Goal: Task Accomplishment & Management: Manage account settings

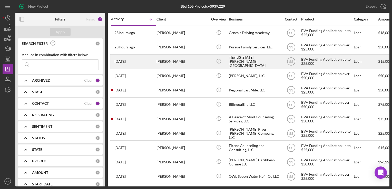
click at [235, 61] on div "The [US_STATE][PERSON_NAME][GEOGRAPHIC_DATA]" at bounding box center [254, 62] width 51 height 14
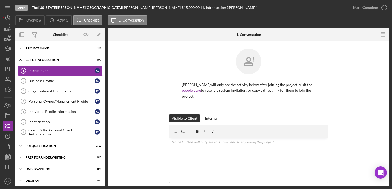
click at [46, 11] on div "Open The [US_STATE][PERSON_NAME][GEOGRAPHIC_DATA] | [PERSON_NAME] | $15,000.00 …" at bounding box center [181, 7] width 332 height 15
click at [6, 104] on icon "button" at bounding box center [6, 106] width 3 height 4
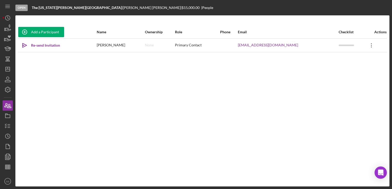
click at [366, 47] on icon "Icon/Overflow" at bounding box center [371, 45] width 13 height 13
click at [12, 117] on icon "button" at bounding box center [7, 116] width 13 height 13
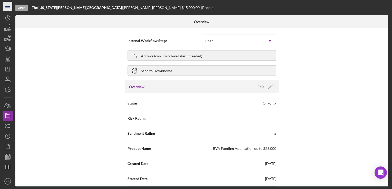
click at [7, 2] on icon "Icon/Menu" at bounding box center [8, 7] width 12 height 12
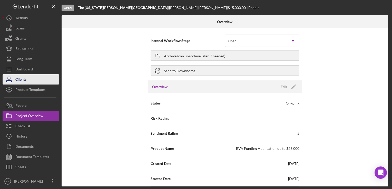
click at [28, 82] on button "Clients" at bounding box center [31, 79] width 56 height 10
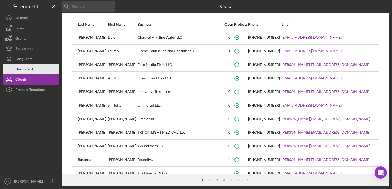
click at [20, 68] on div "Dashboard" at bounding box center [23, 70] width 17 height 12
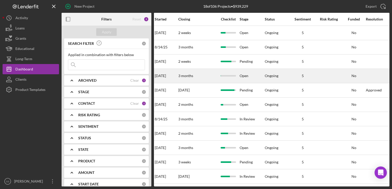
scroll to position [0, 382]
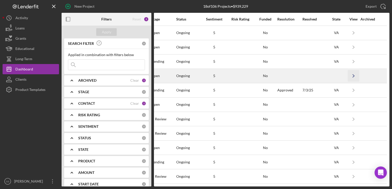
click at [353, 76] on polyline "button" at bounding box center [354, 76] width 2 height 3
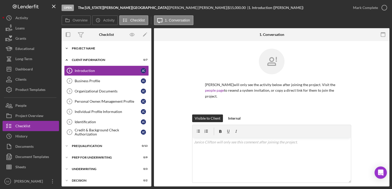
click at [93, 50] on div "Project Name" at bounding box center [108, 48] width 73 height 3
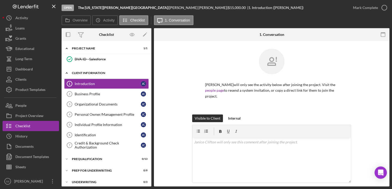
click at [86, 72] on div "Client Information" at bounding box center [108, 73] width 73 height 3
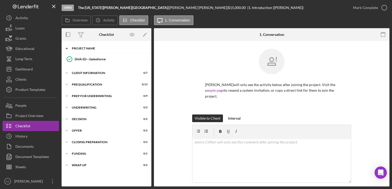
click at [85, 48] on div "Project Name" at bounding box center [108, 48] width 73 height 3
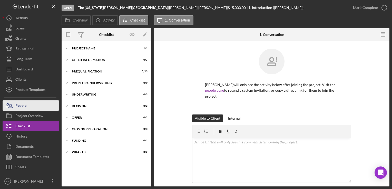
click at [12, 107] on icon "button" at bounding box center [9, 105] width 13 height 13
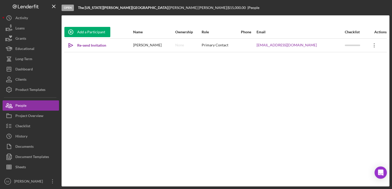
click at [369, 46] on icon "Icon/Overflow" at bounding box center [374, 45] width 13 height 13
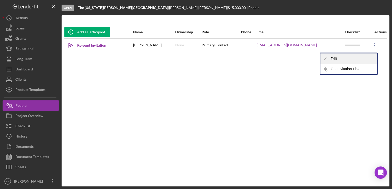
click at [353, 61] on div "Icon/Edit Edit" at bounding box center [348, 59] width 56 height 11
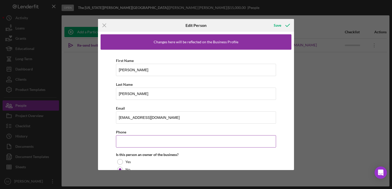
scroll to position [41, 0]
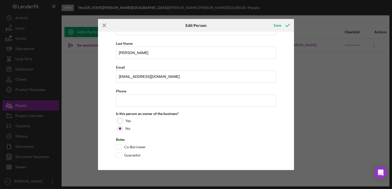
click at [105, 26] on line at bounding box center [104, 25] width 3 height 3
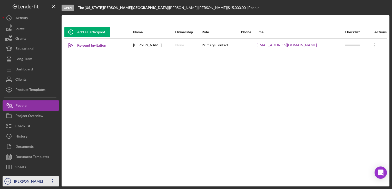
click at [52, 181] on icon "Icon/Overflow" at bounding box center [52, 181] width 13 height 13
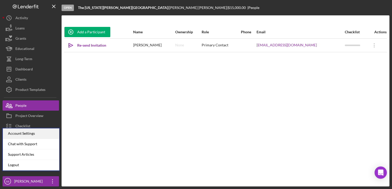
click at [36, 131] on div "Account Settings" at bounding box center [31, 134] width 56 height 11
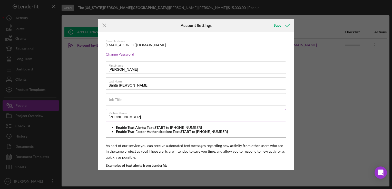
click at [150, 116] on input "[PHONE_NUMBER]" at bounding box center [196, 115] width 180 height 12
type input "(9##) ###-####"
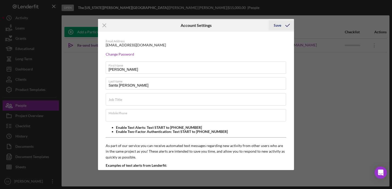
click at [275, 29] on div "Save" at bounding box center [277, 25] width 7 height 10
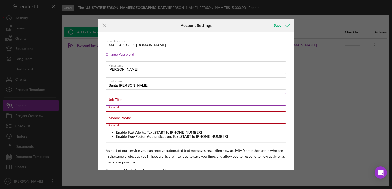
click at [151, 98] on div "Job Title Required" at bounding box center [196, 100] width 181 height 15
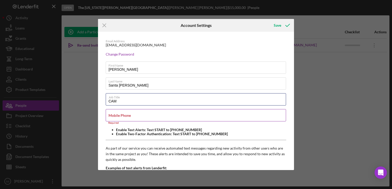
type input "CAM"
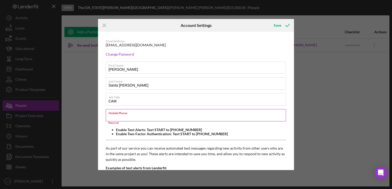
click at [142, 120] on input "Mobile Phone" at bounding box center [196, 115] width 180 height 12
type input "[PHONE_NUMBER]"
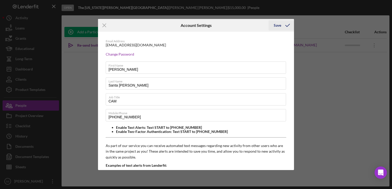
click at [274, 25] on div "Save" at bounding box center [277, 25] width 7 height 10
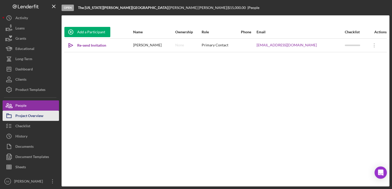
click at [16, 115] on div "Project Overview" at bounding box center [29, 117] width 28 height 12
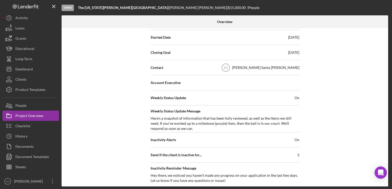
scroll to position [142, 0]
click at [228, 66] on text "SS" at bounding box center [225, 68] width 4 height 4
click at [290, 64] on div "SS [PERSON_NAME] Santa [PERSON_NAME]" at bounding box center [259, 67] width 80 height 13
click at [296, 68] on div "[PERSON_NAME] Santa [PERSON_NAME]" at bounding box center [265, 67] width 67 height 5
click at [156, 68] on span "Contact" at bounding box center [157, 67] width 13 height 5
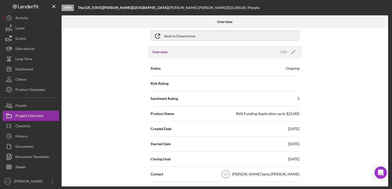
scroll to position [0, 0]
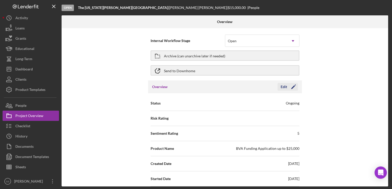
click at [292, 86] on icon "Icon/Edit" at bounding box center [293, 87] width 13 height 13
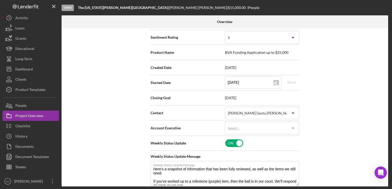
scroll to position [96, 0]
click at [294, 111] on icon "Icon/Dropdown Arrow" at bounding box center [293, 113] width 12 height 12
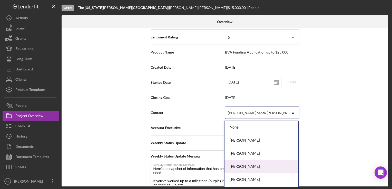
click at [242, 170] on div "[PERSON_NAME]" at bounding box center [261, 166] width 74 height 13
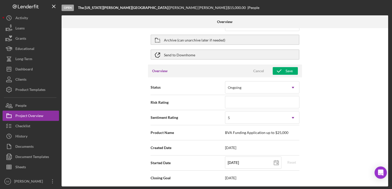
scroll to position [0, 0]
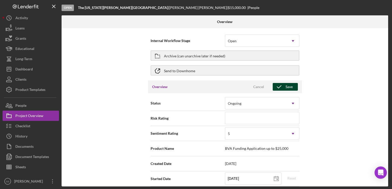
click at [286, 89] on div "Save" at bounding box center [289, 87] width 7 height 8
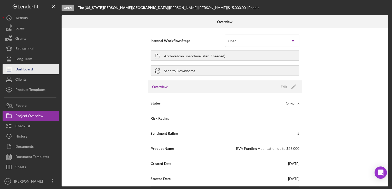
click at [22, 69] on div "Dashboard" at bounding box center [23, 70] width 17 height 12
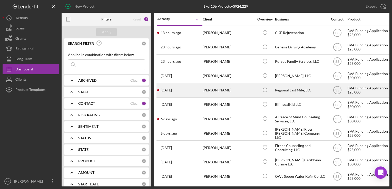
click at [226, 95] on div "[PERSON_NAME]" at bounding box center [228, 91] width 51 height 14
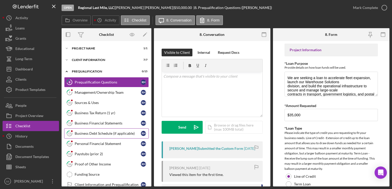
click at [74, 127] on icon "13" at bounding box center [69, 133] width 13 height 13
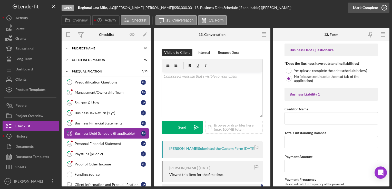
click at [359, 7] on div "Mark Complete" at bounding box center [365, 8] width 25 height 10
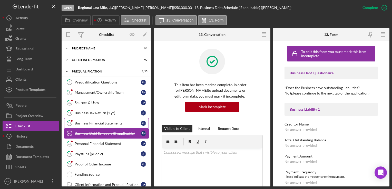
click at [89, 121] on div "Business Financial Statements" at bounding box center [108, 123] width 66 height 4
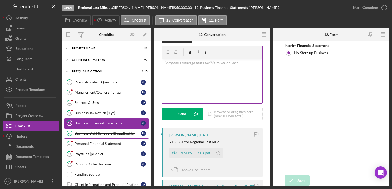
scroll to position [13, 0]
click at [218, 154] on polygon "button" at bounding box center [218, 153] width 4 height 4
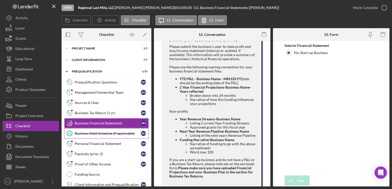
scroll to position [203, 0]
click at [240, 130] on li "Approved grants for this fiscal year" at bounding box center [223, 128] width 66 height 4
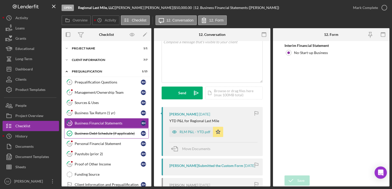
scroll to position [0, 0]
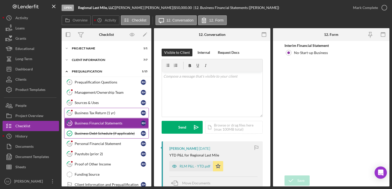
click at [81, 112] on div "Business Tax Return (1 yr)" at bounding box center [108, 113] width 66 height 4
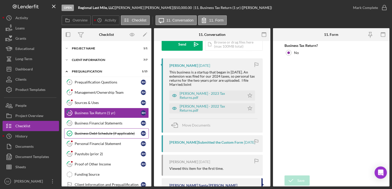
scroll to position [84, 0]
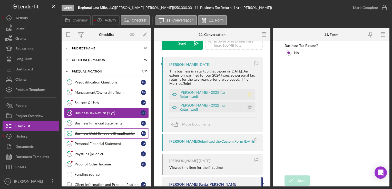
click at [248, 96] on icon "Icon/Star" at bounding box center [250, 95] width 10 height 10
click at [247, 108] on icon "Icon/Star" at bounding box center [250, 107] width 10 height 10
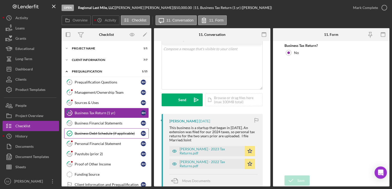
scroll to position [28, 0]
click at [103, 99] on link "10 Sources & Uses R H" at bounding box center [106, 103] width 85 height 10
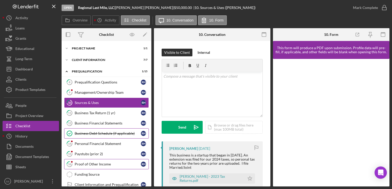
click at [99, 166] on link "16 Proof of Other Income R H" at bounding box center [106, 164] width 85 height 10
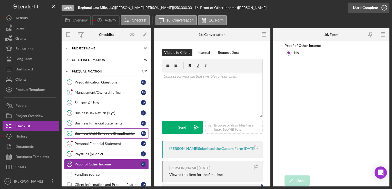
click at [385, 6] on icon "button" at bounding box center [384, 7] width 13 height 13
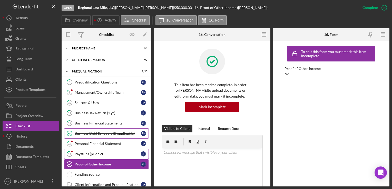
click at [87, 153] on div "Paystubs (prior 2)" at bounding box center [108, 154] width 66 height 4
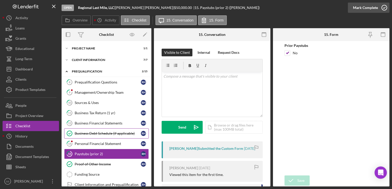
click at [367, 9] on div "Mark Complete" at bounding box center [365, 8] width 25 height 10
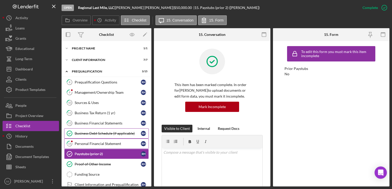
click at [101, 142] on div "Personal Financial Statement" at bounding box center [108, 144] width 66 height 4
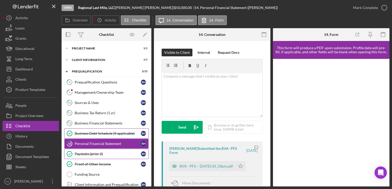
click at [97, 151] on link "Paystubs (prior 2) Paystubs (prior 2) R H" at bounding box center [106, 154] width 85 height 10
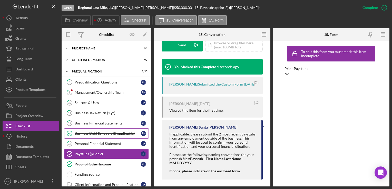
scroll to position [166, 0]
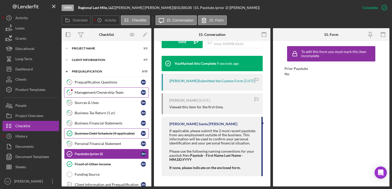
click at [85, 90] on link "9 Management/Ownership Team R H" at bounding box center [106, 92] width 85 height 10
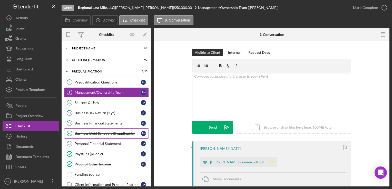
click at [267, 160] on icon "Icon/Star" at bounding box center [272, 162] width 10 height 10
click at [109, 82] on div "Prequalification Questions" at bounding box center [108, 82] width 66 height 4
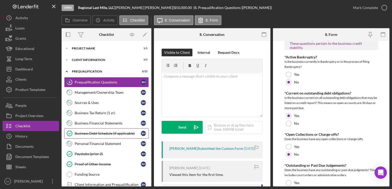
scroll to position [407, 0]
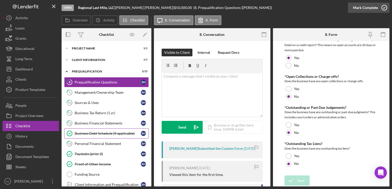
click at [375, 8] on div "Mark Complete" at bounding box center [365, 8] width 25 height 10
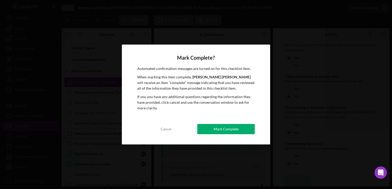
click at [375, 8] on div "Mark Complete? Automated confirmation messages are turned on for this checklist…" at bounding box center [196, 94] width 392 height 189
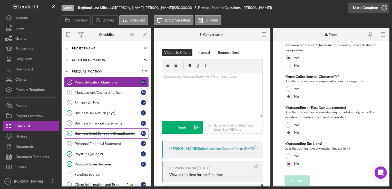
click at [384, 8] on icon "button" at bounding box center [384, 7] width 13 height 13
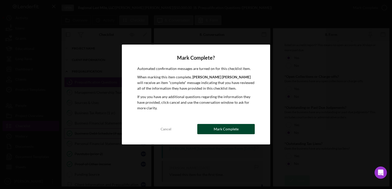
click at [242, 131] on button "Mark Complete" at bounding box center [225, 129] width 57 height 10
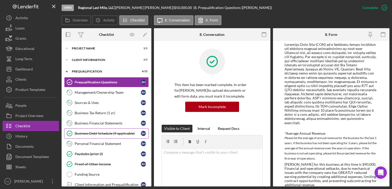
scroll to position [138, 0]
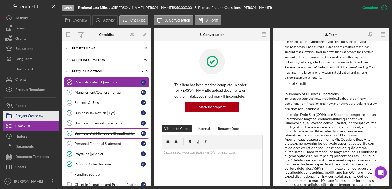
click at [30, 116] on div "Project Overview" at bounding box center [29, 117] width 28 height 12
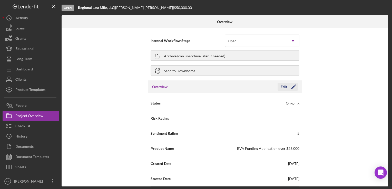
click at [292, 86] on icon "Icon/Edit" at bounding box center [293, 87] width 13 height 13
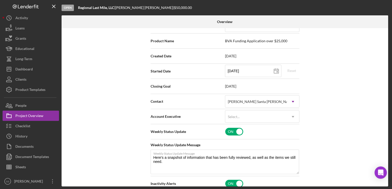
scroll to position [109, 0]
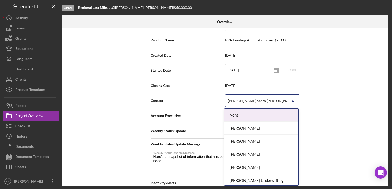
click at [271, 105] on div "[PERSON_NAME] Santa [PERSON_NAME]" at bounding box center [256, 101] width 62 height 12
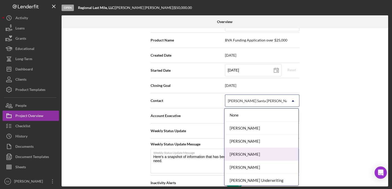
click at [250, 153] on div "[PERSON_NAME]" at bounding box center [261, 154] width 74 height 13
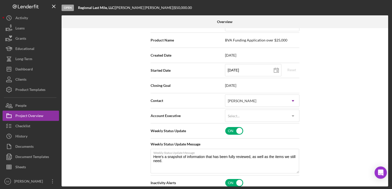
scroll to position [0, 0]
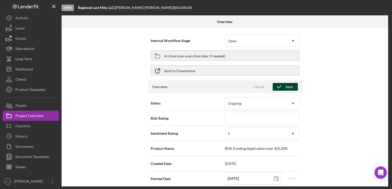
click at [277, 90] on icon "button" at bounding box center [279, 87] width 13 height 13
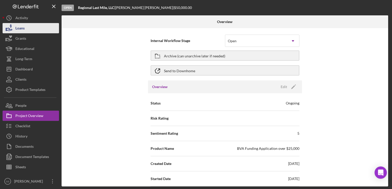
click at [33, 25] on button "Loans" at bounding box center [31, 28] width 56 height 10
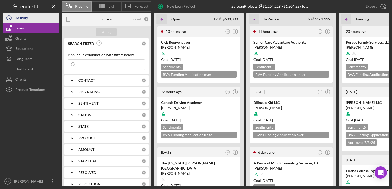
click at [31, 18] on button "Icon/History Activity" at bounding box center [31, 18] width 56 height 10
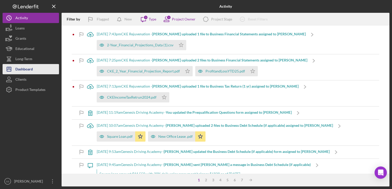
click at [30, 69] on div "Dashboard" at bounding box center [23, 70] width 17 height 12
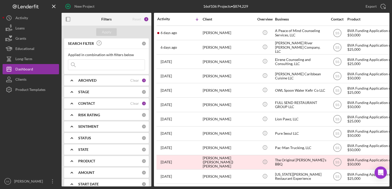
scroll to position [75, 0]
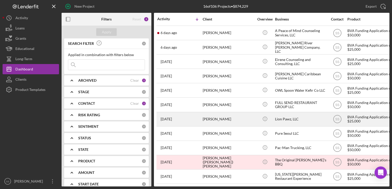
click at [349, 118] on div "BVA Funding Application over $25,000" at bounding box center [372, 120] width 51 height 14
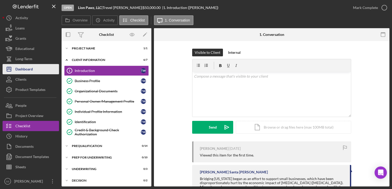
click at [35, 71] on button "Icon/Dashboard Dashboard" at bounding box center [31, 69] width 56 height 10
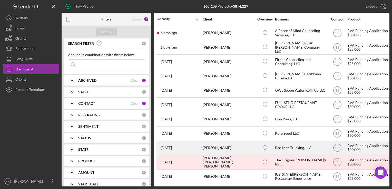
scroll to position [73, 0]
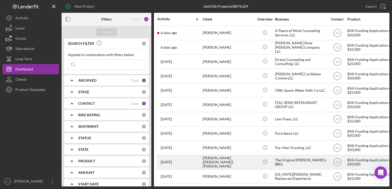
click at [320, 159] on div "The Original [PERSON_NAME]'s BBQ" at bounding box center [300, 163] width 51 height 14
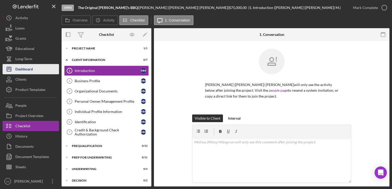
click at [32, 70] on div "Dashboard" at bounding box center [23, 70] width 17 height 12
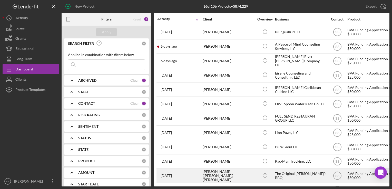
scroll to position [75, 1]
